Goal: Task Accomplishment & Management: Manage account settings

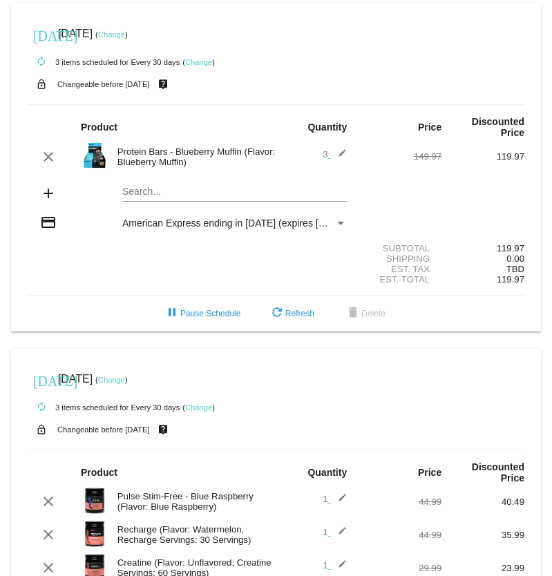
click at [196, 64] on link "Change" at bounding box center [198, 62] width 27 height 8
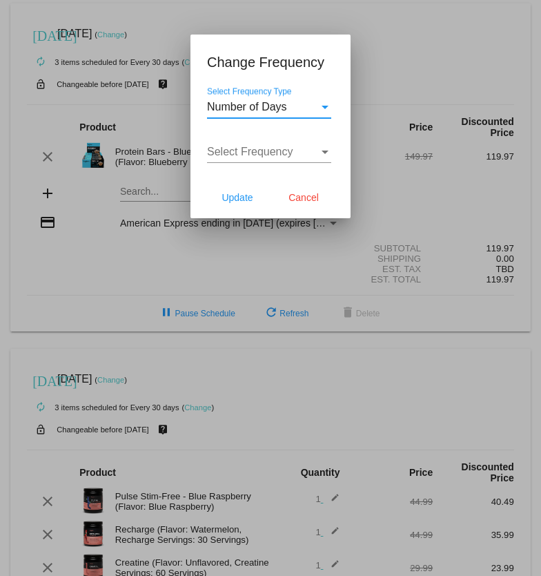
click at [327, 106] on div "Select Frequency Type" at bounding box center [325, 107] width 7 height 3
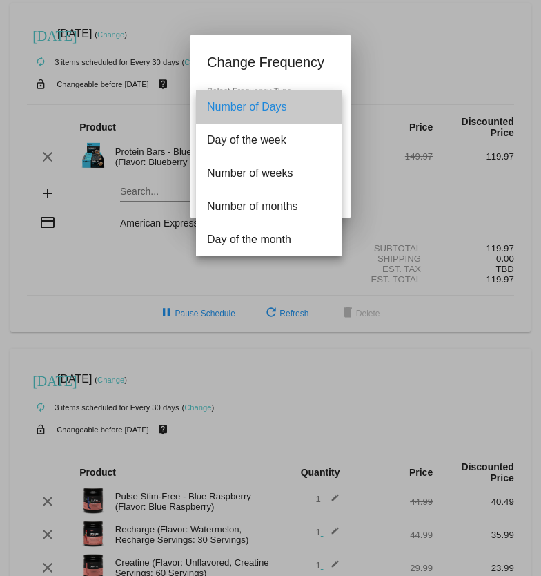
click at [309, 108] on span "Number of Days" at bounding box center [269, 106] width 124 height 33
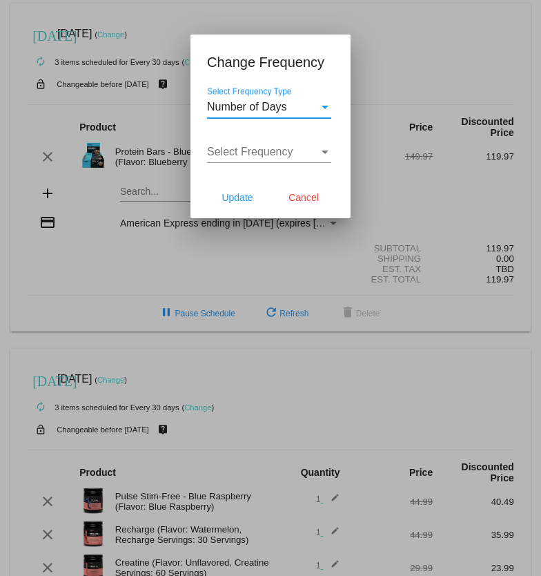
click at [323, 154] on div "Select Frequency" at bounding box center [325, 152] width 12 height 12
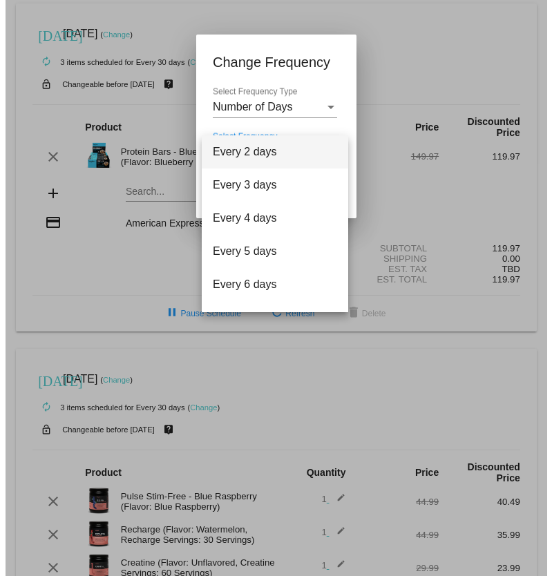
scroll to position [55, 0]
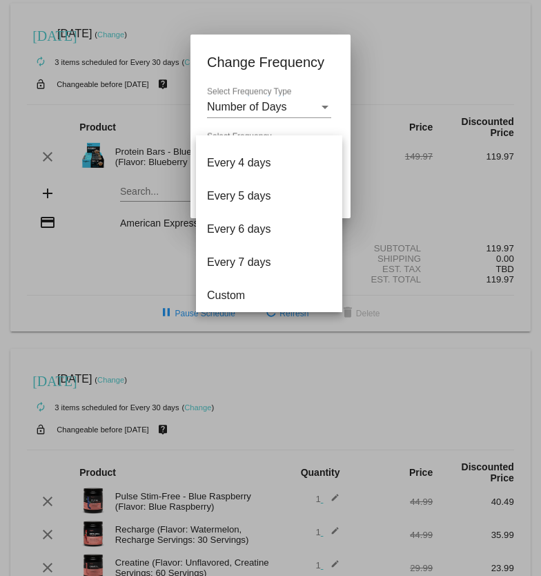
click at [324, 109] on div at bounding box center [270, 288] width 541 height 576
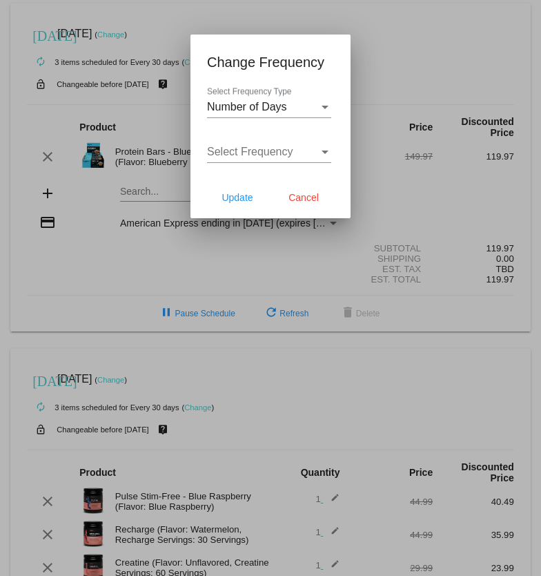
click at [326, 110] on div "Select Frequency Type" at bounding box center [325, 107] width 12 height 12
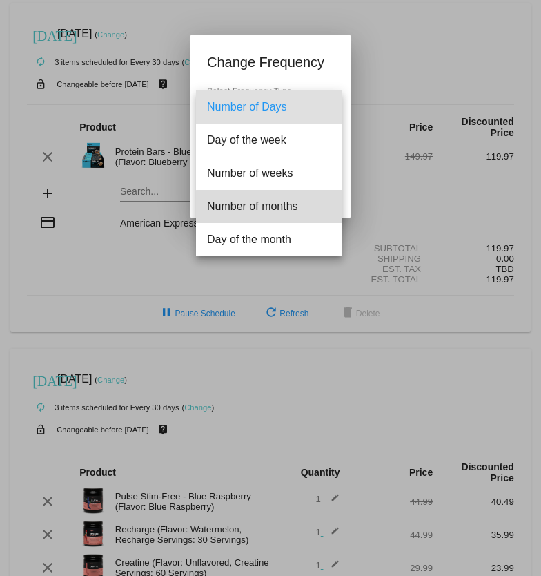
click at [279, 212] on span "Number of months" at bounding box center [269, 206] width 124 height 33
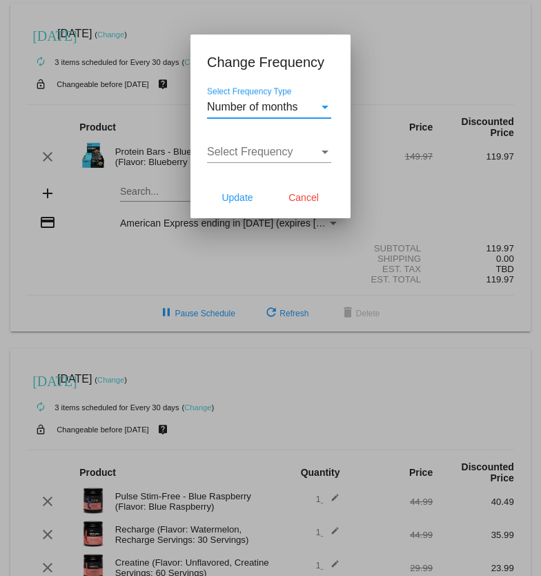
click at [323, 153] on div "Select Frequency" at bounding box center [325, 152] width 12 height 12
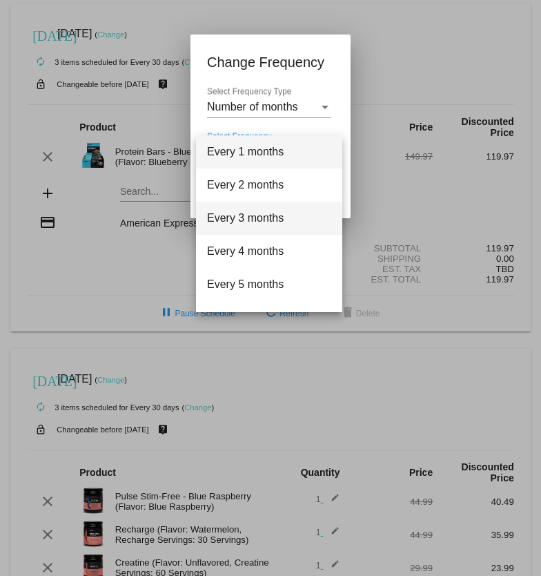
click at [262, 220] on span "Every 3 months" at bounding box center [269, 218] width 124 height 33
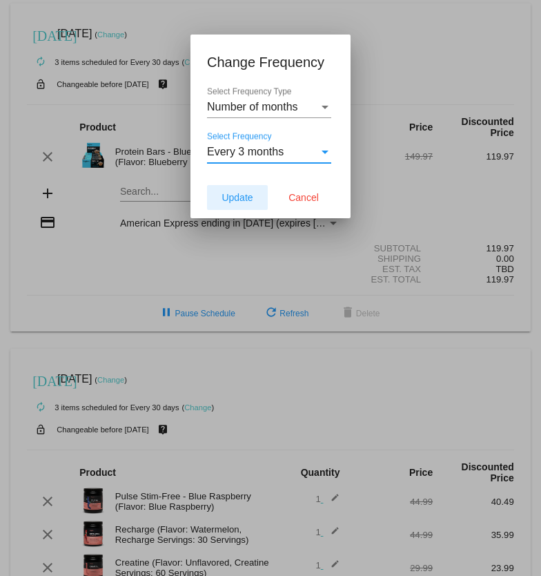
click at [242, 201] on span "Update" at bounding box center [237, 197] width 31 height 11
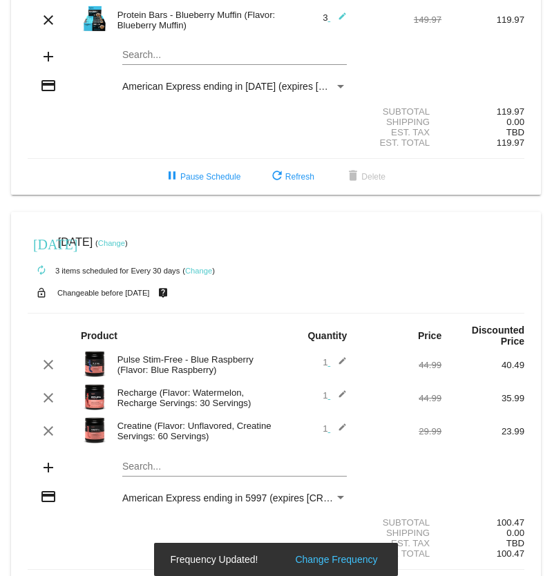
scroll to position [168, 0]
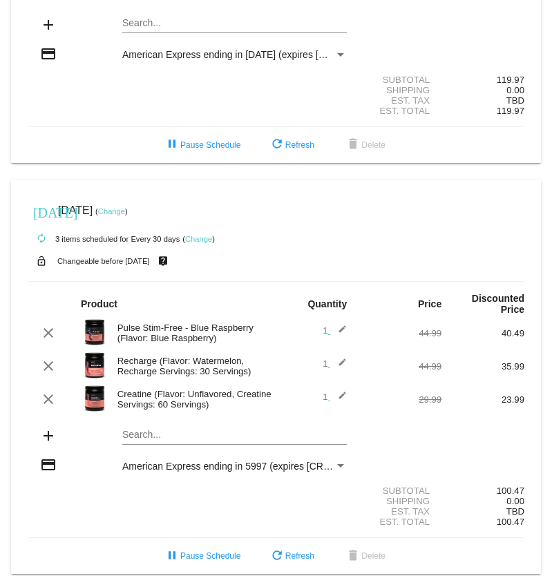
click at [200, 235] on link "Change" at bounding box center [198, 239] width 27 height 8
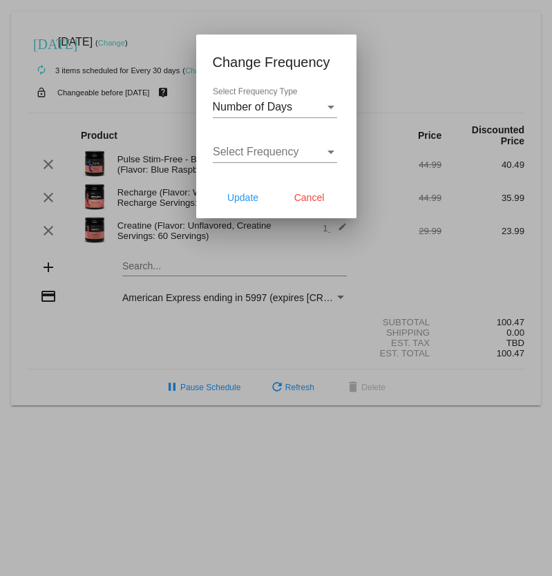
scroll to position [180, 0]
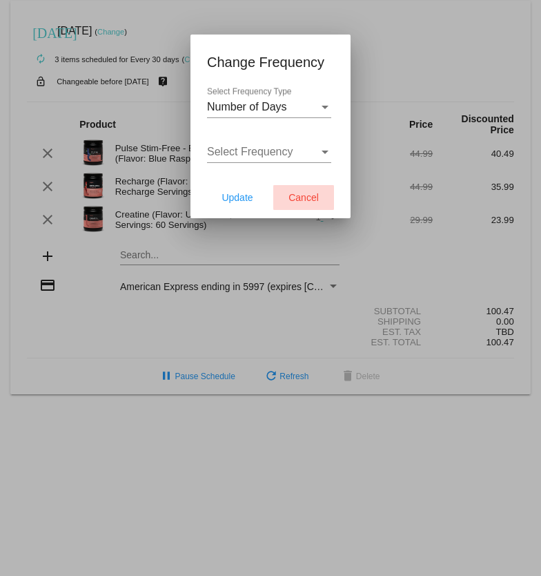
click at [302, 197] on span "Cancel" at bounding box center [304, 197] width 30 height 11
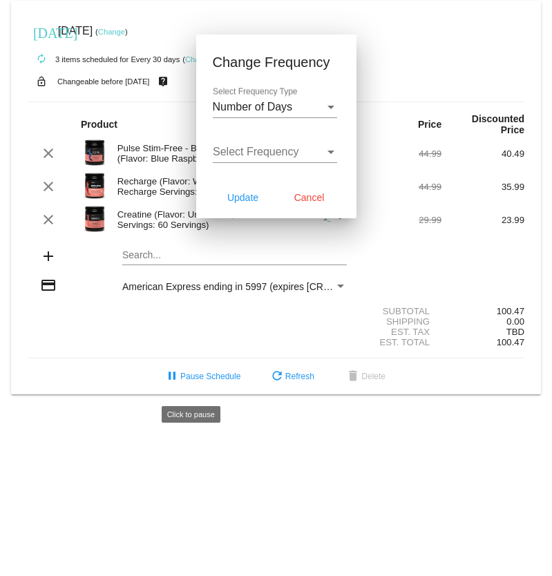
scroll to position [168, 0]
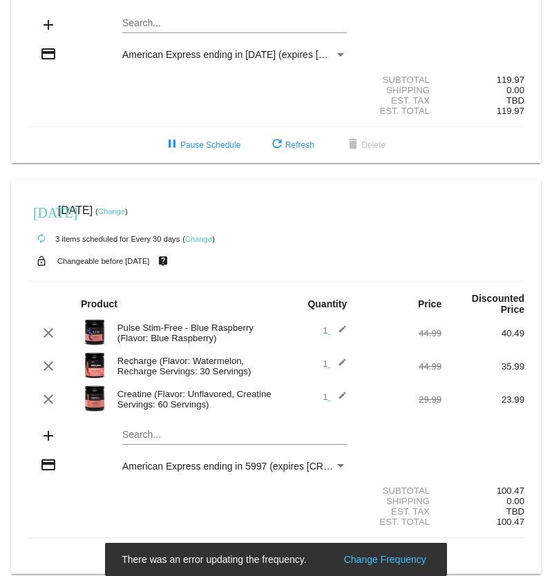
click at [125, 207] on link "Change" at bounding box center [111, 211] width 27 height 8
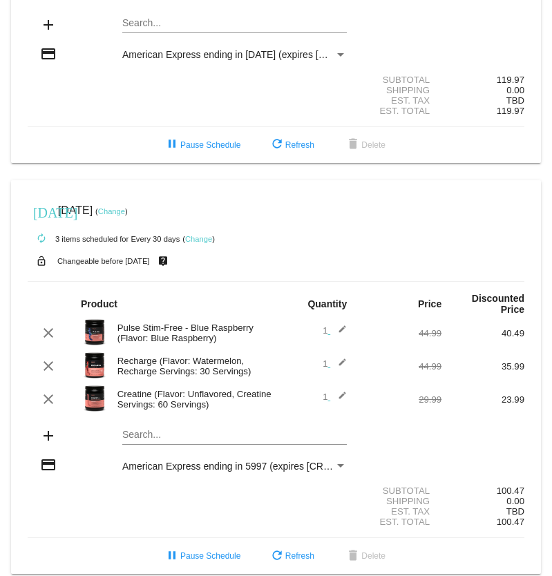
scroll to position [180, 0]
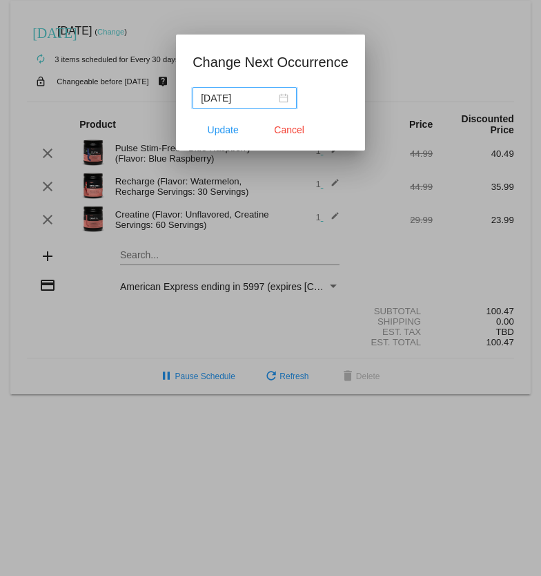
click at [287, 93] on div "[DATE]" at bounding box center [245, 97] width 88 height 15
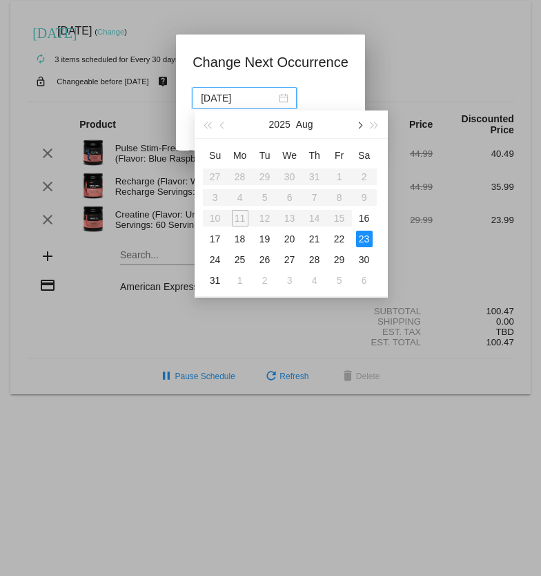
click at [359, 123] on span "button" at bounding box center [359, 125] width 7 height 7
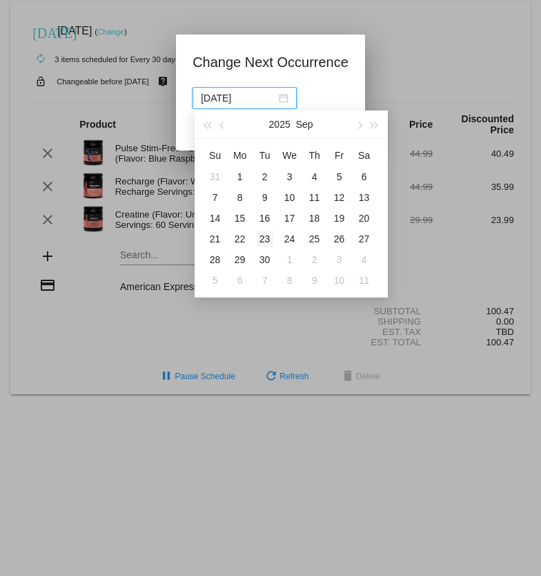
click at [261, 242] on div "23" at bounding box center [265, 239] width 17 height 17
type input "[DATE]"
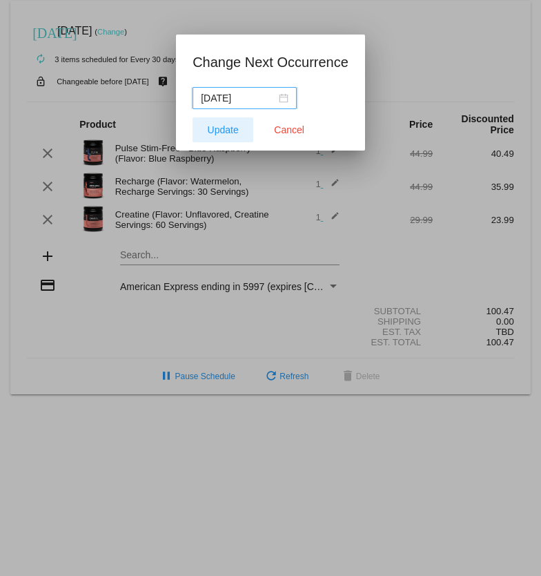
click at [229, 131] on span "Update" at bounding box center [223, 129] width 31 height 11
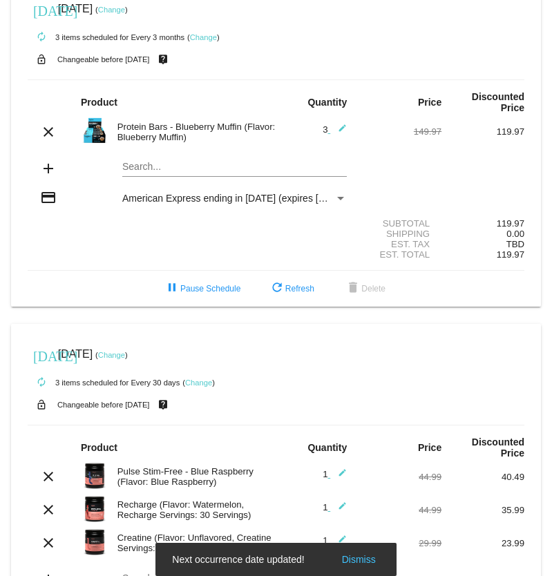
scroll to position [0, 0]
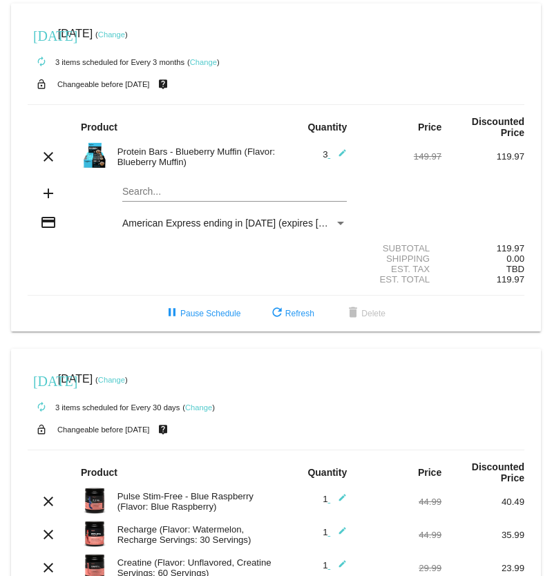
click at [125, 35] on link "Change" at bounding box center [111, 34] width 27 height 8
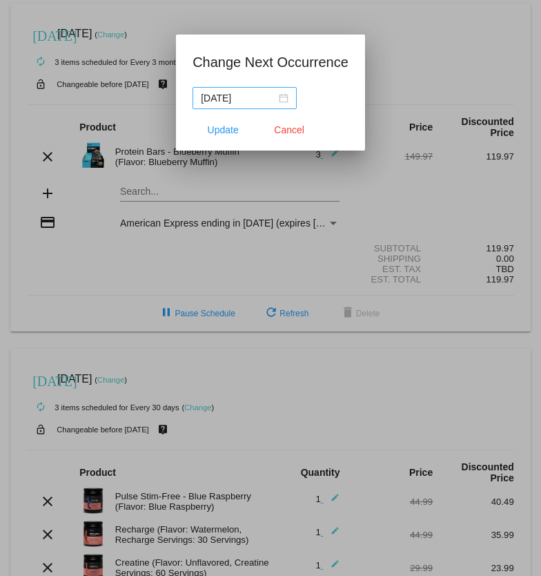
click at [283, 100] on div "[DATE]" at bounding box center [245, 97] width 88 height 15
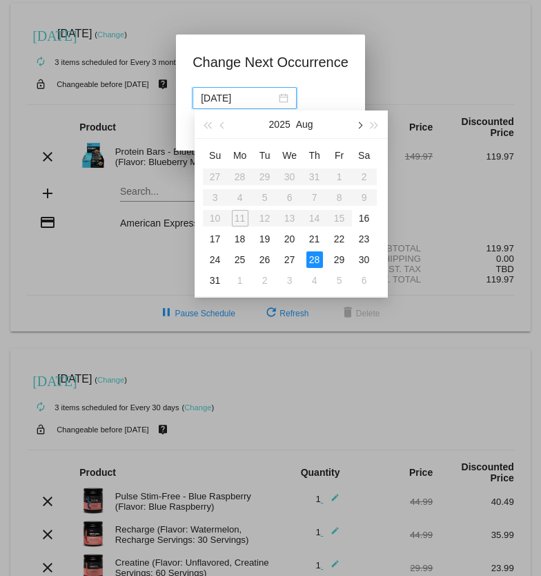
click at [364, 124] on button "button" at bounding box center [358, 124] width 15 height 28
click at [240, 240] on div "20" at bounding box center [240, 239] width 17 height 17
type input "[DATE]"
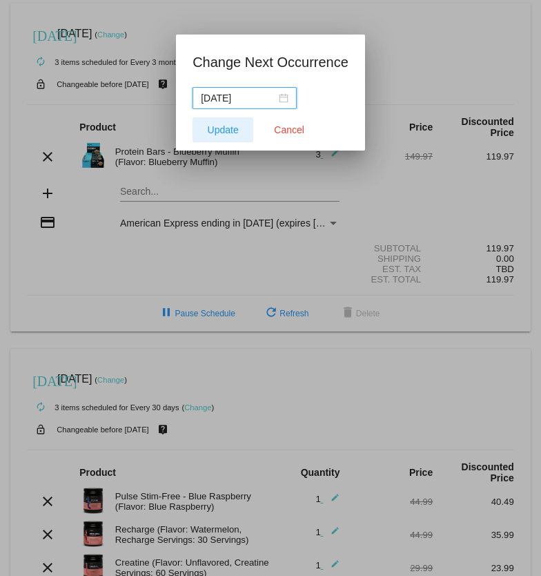
click at [216, 131] on span "Update" at bounding box center [223, 129] width 31 height 11
